Goal: Answer question/provide support: Share knowledge or assist other users

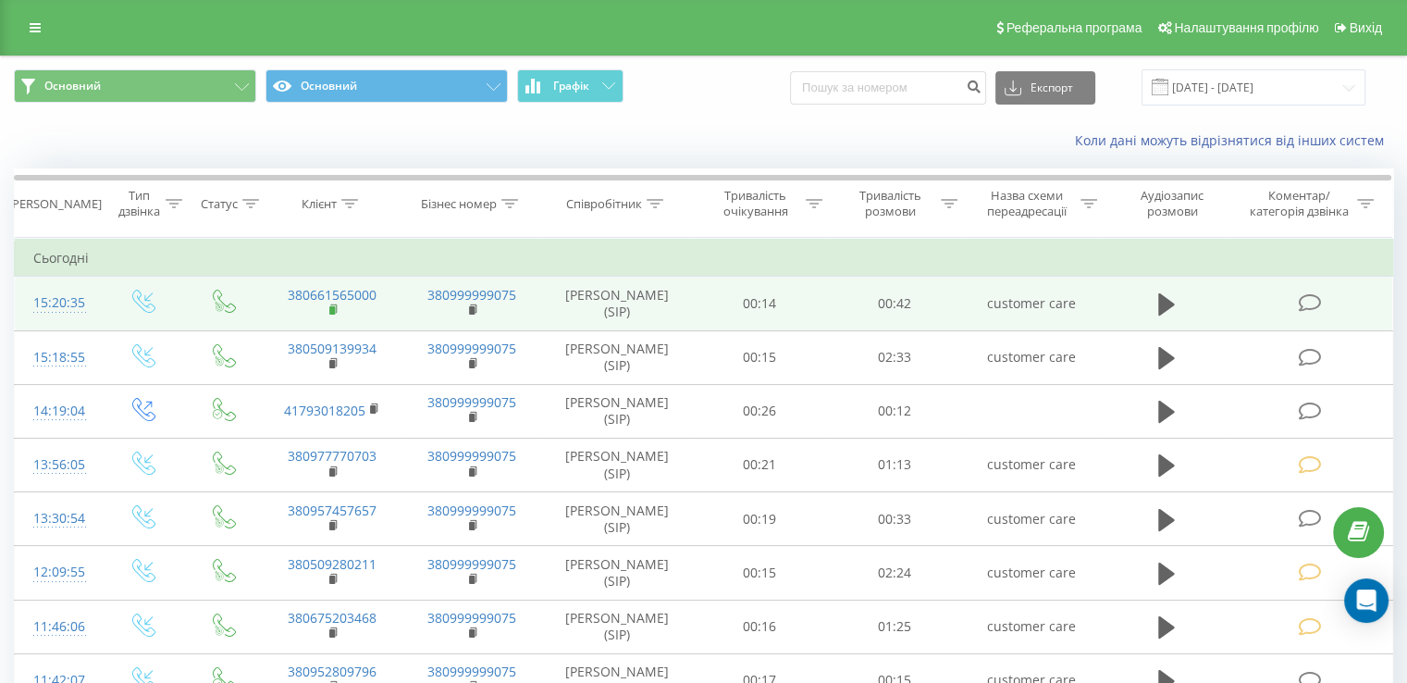
click at [330, 308] on rect at bounding box center [332, 310] width 6 height 8
click at [1149, 298] on td at bounding box center [1167, 304] width 130 height 54
click at [1161, 305] on icon at bounding box center [1166, 304] width 17 height 22
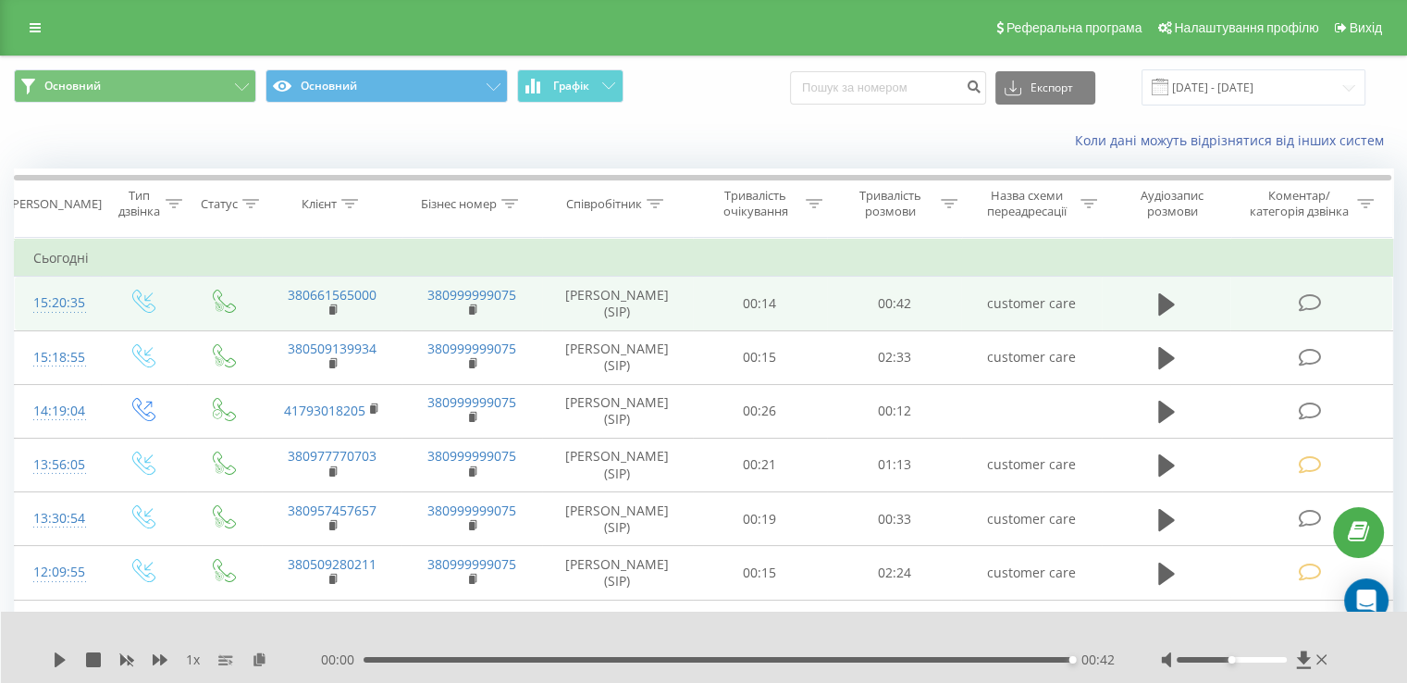
click at [1303, 312] on icon at bounding box center [1309, 302] width 23 height 19
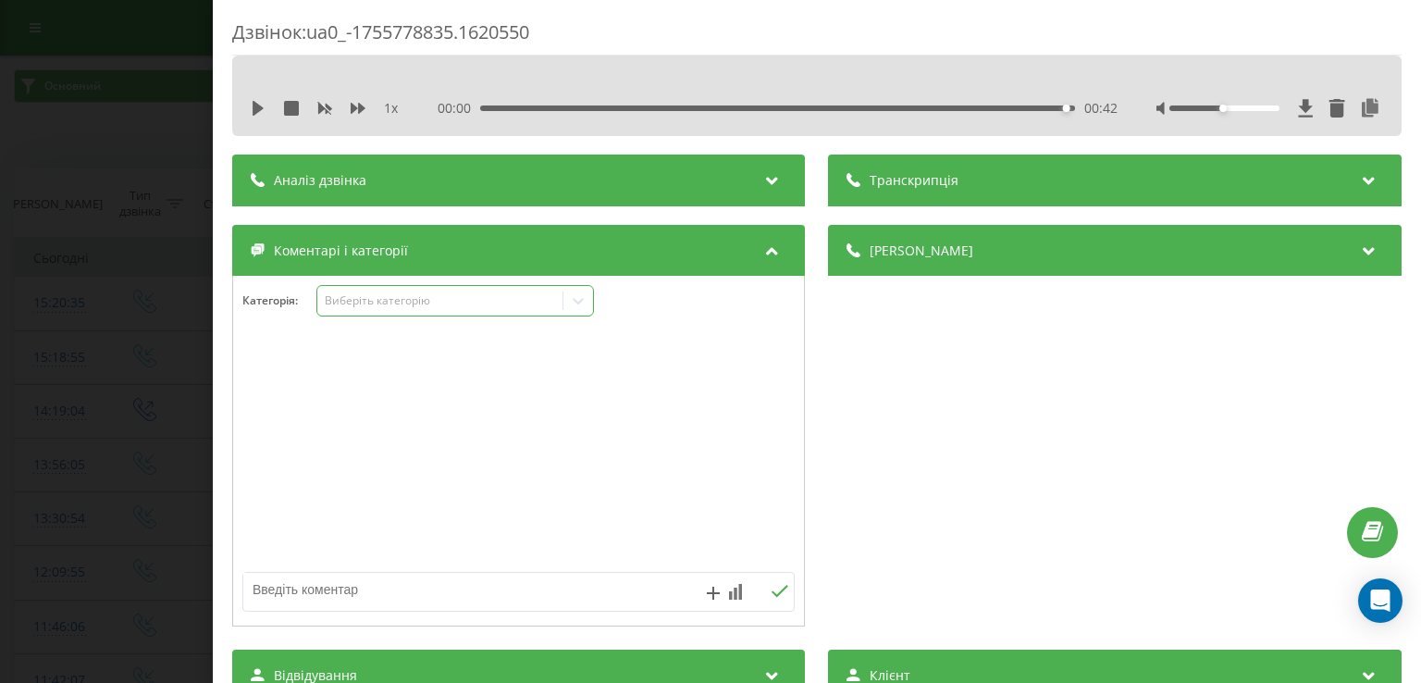
click at [407, 303] on div "Виберіть категорію" at bounding box center [440, 300] width 231 height 15
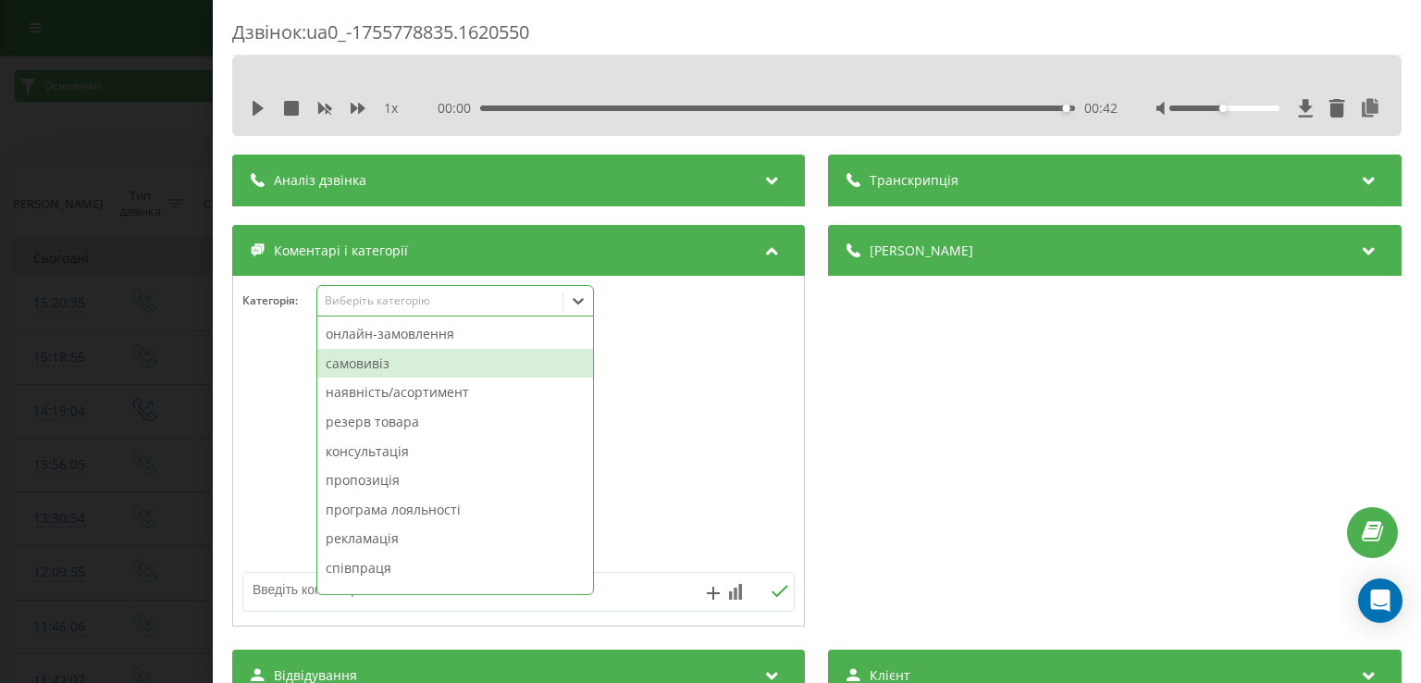
click at [396, 362] on div "самовивіз" at bounding box center [455, 364] width 276 height 30
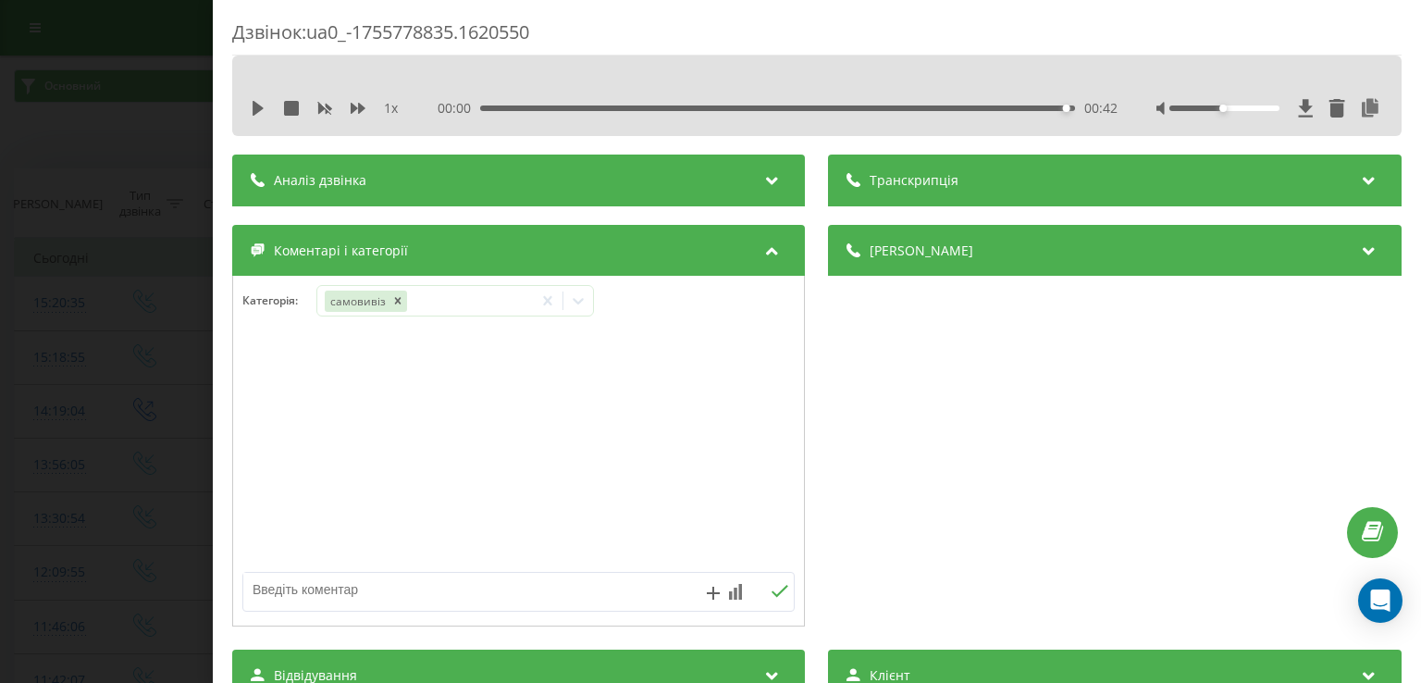
click at [271, 390] on div at bounding box center [518, 451] width 571 height 222
click at [118, 418] on div "Дзвінок : ua0_-1755778835.1620550 1 x 00:00 00:42 00:42 Транскрипція Для AI-ана…" at bounding box center [710, 341] width 1421 height 683
